Goal: Transaction & Acquisition: Purchase product/service

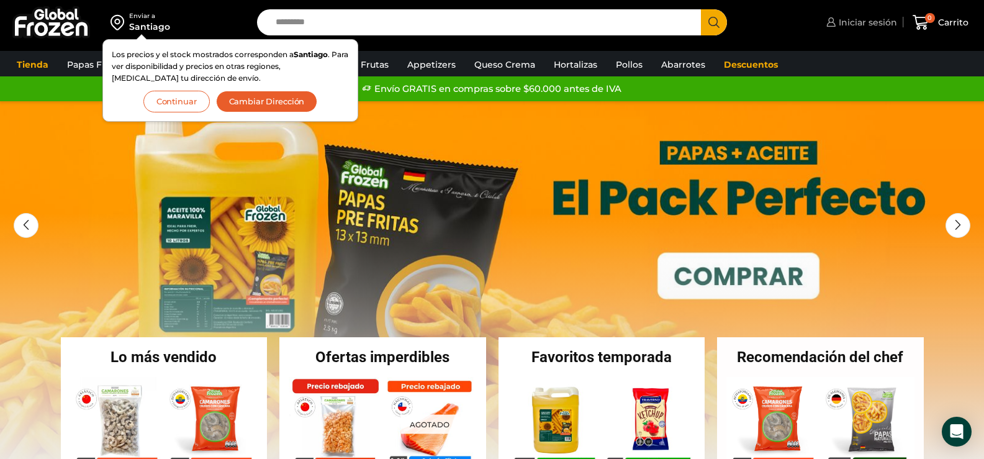
click at [843, 16] on span "Iniciar sesión" at bounding box center [865, 22] width 61 height 12
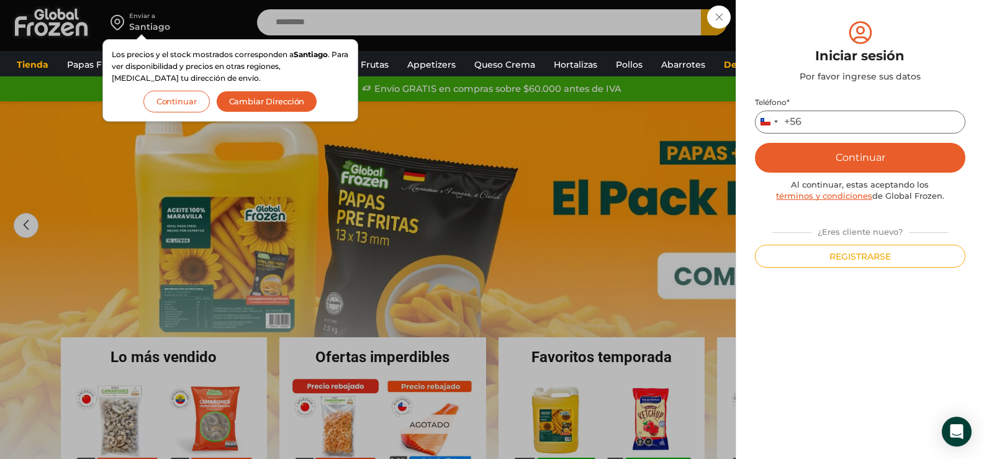
click at [835, 119] on input "Teléfono *" at bounding box center [860, 121] width 210 height 23
type input "*********"
click at [850, 158] on button "Continuar" at bounding box center [860, 158] width 210 height 30
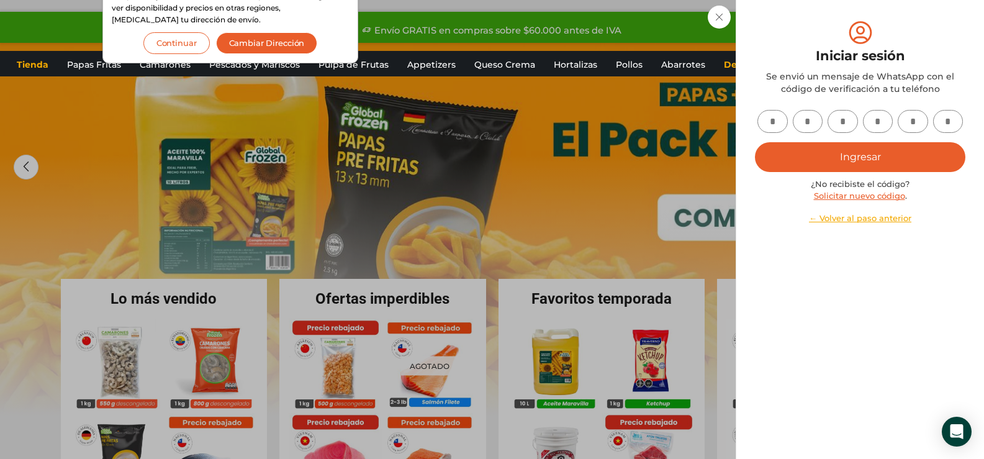
scroll to position [186, 0]
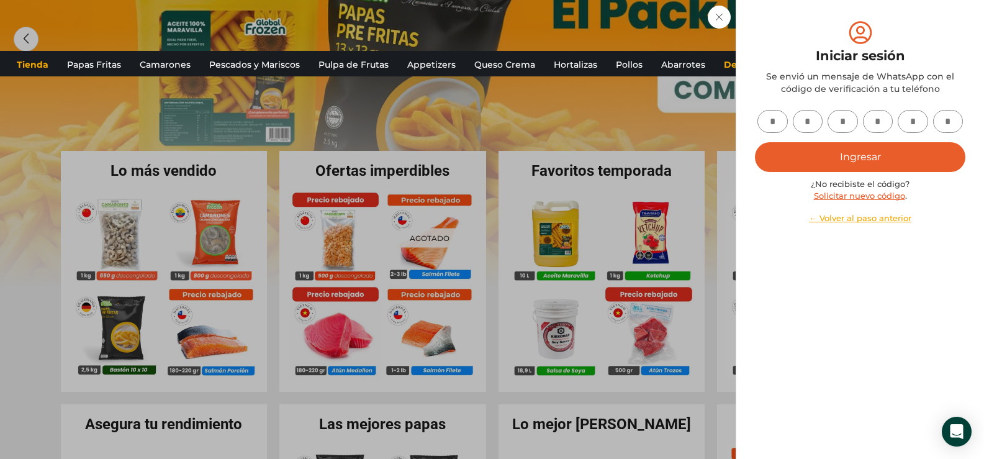
click at [781, 125] on input "text" at bounding box center [772, 121] width 30 height 23
type input "*"
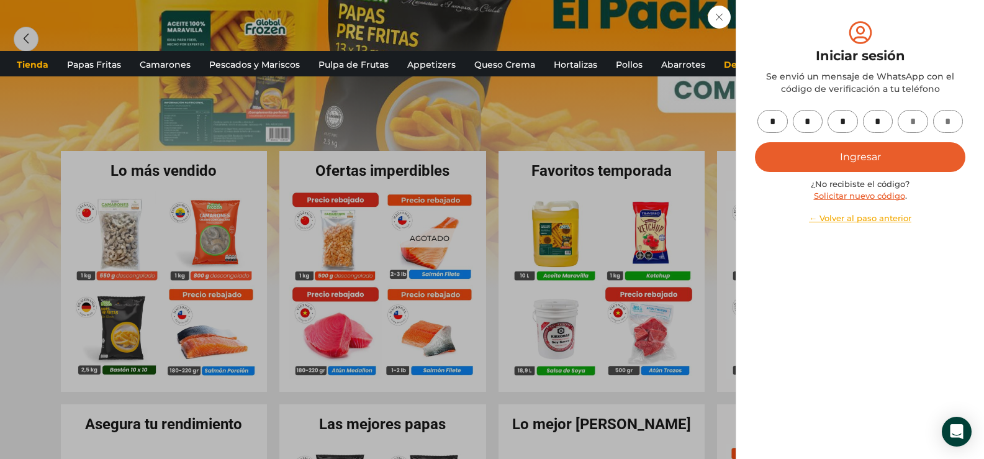
type input "*"
click at [789, 148] on button "Ingresar" at bounding box center [860, 157] width 210 height 30
click at [844, 156] on button "Ingresar" at bounding box center [860, 157] width 210 height 30
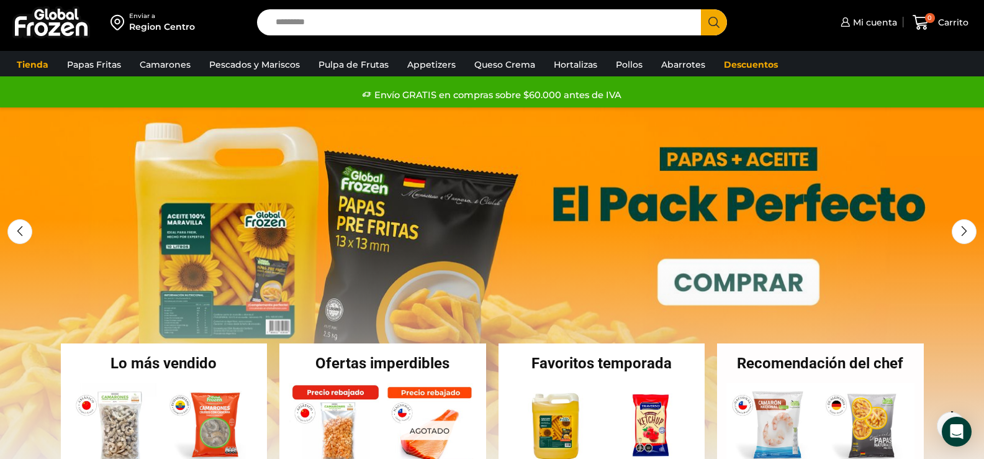
scroll to position [186, 0]
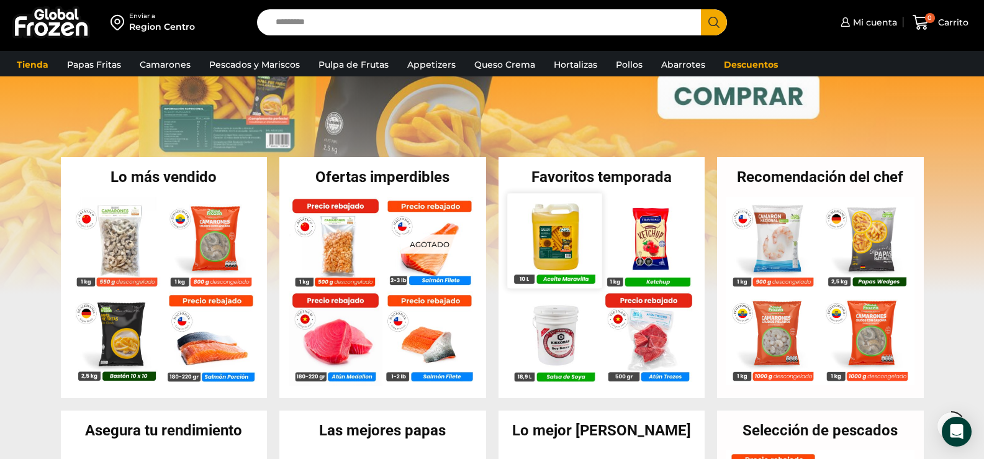
click at [551, 239] on img at bounding box center [554, 240] width 94 height 94
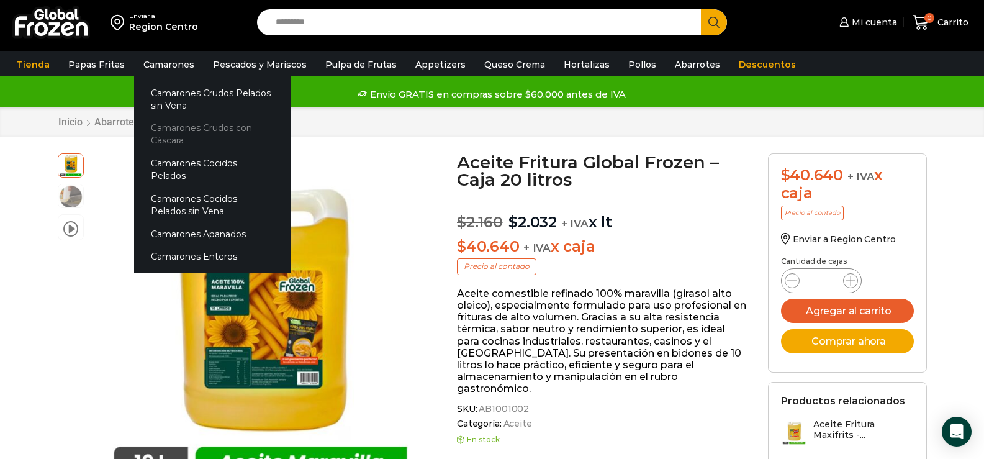
click at [159, 128] on link "Camarones Crudos con Cáscara" at bounding box center [212, 134] width 156 height 35
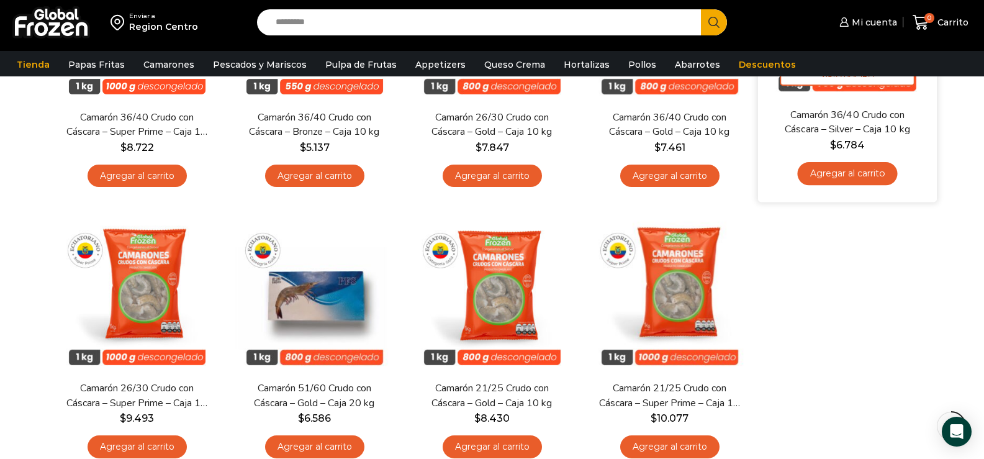
scroll to position [310, 0]
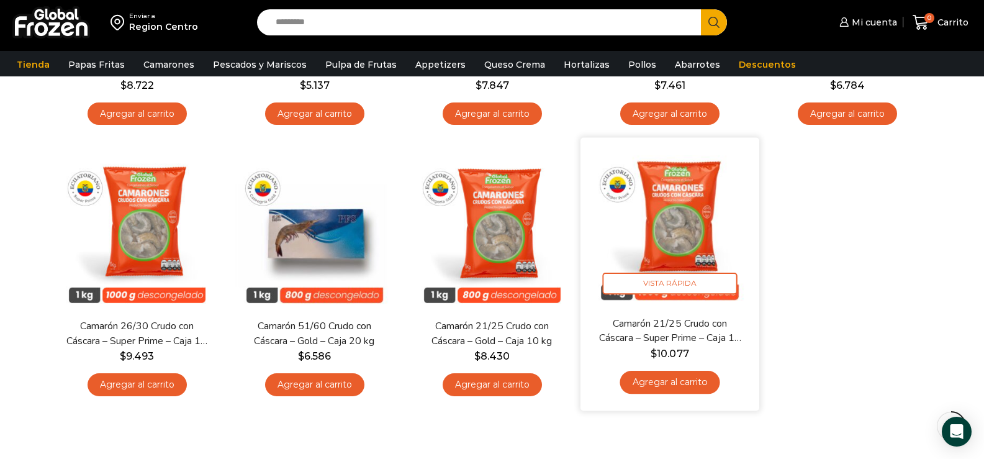
click at [682, 375] on link "Agregar al carrito" at bounding box center [669, 381] width 100 height 23
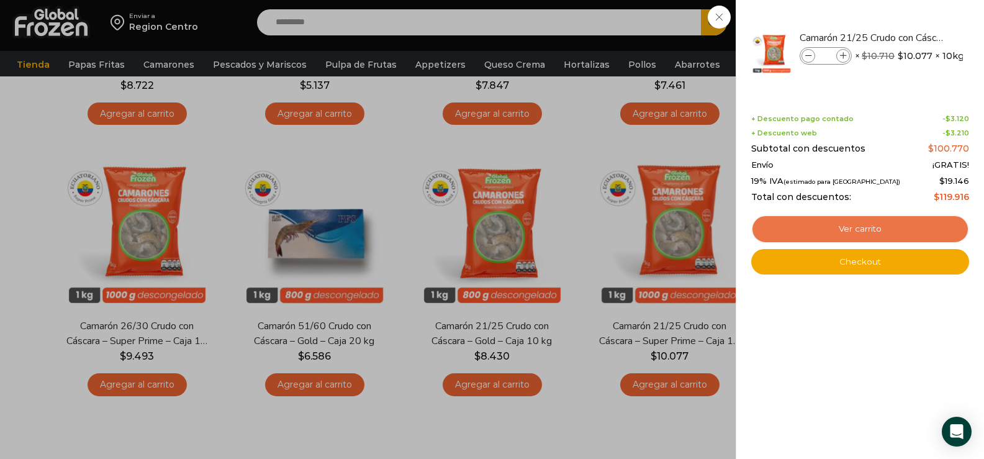
click at [821, 222] on link "Ver carrito" at bounding box center [860, 229] width 218 height 29
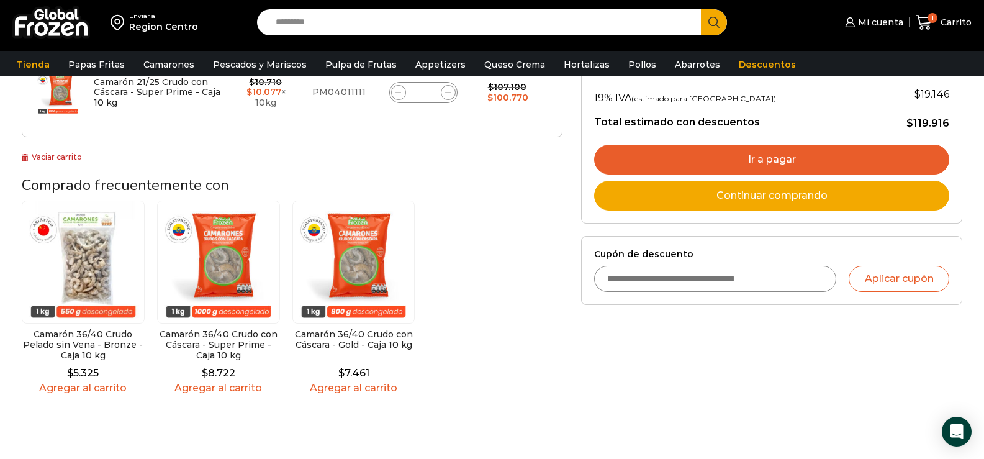
scroll to position [124, 0]
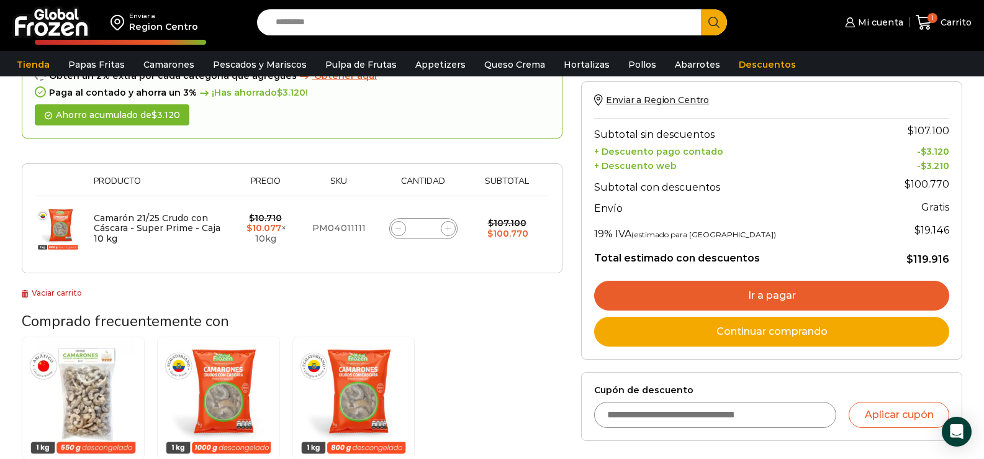
click at [778, 295] on link "Ir a pagar" at bounding box center [771, 295] width 355 height 30
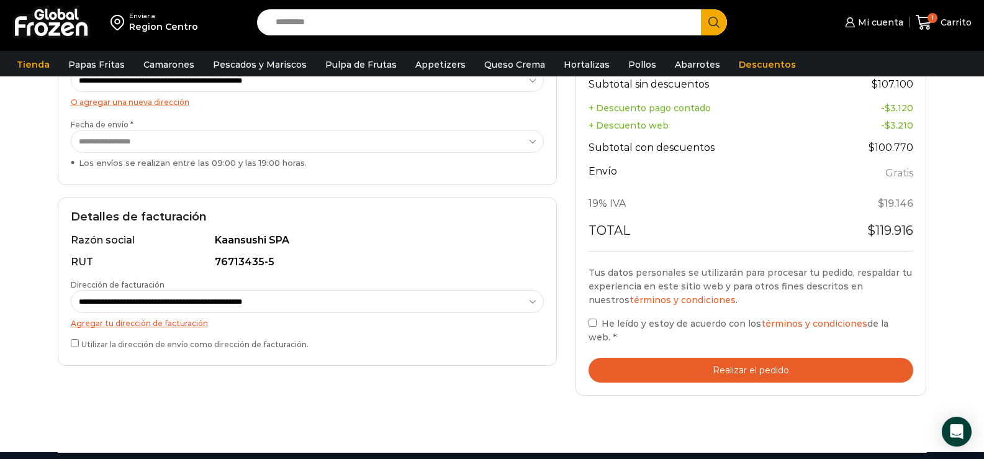
scroll to position [248, 0]
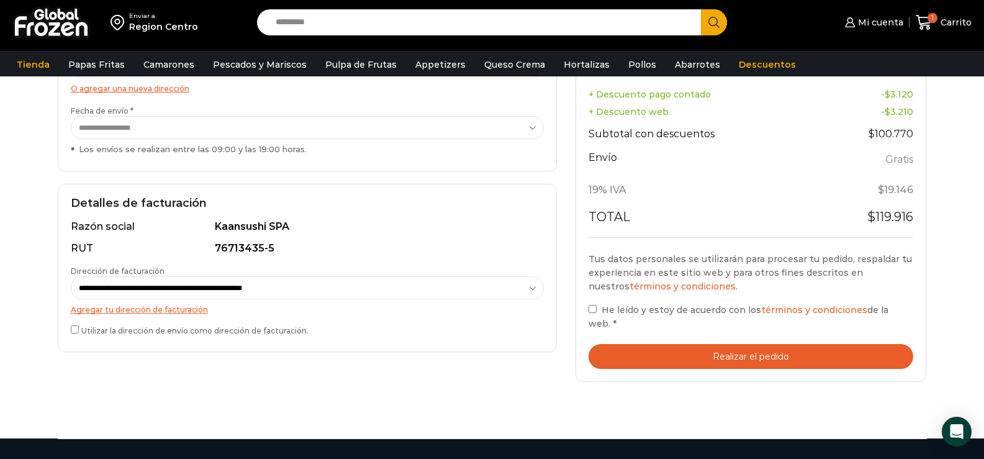
click at [810, 358] on button "Realizar el pedido" at bounding box center [750, 356] width 325 height 25
